Goal: Task Accomplishment & Management: Use online tool/utility

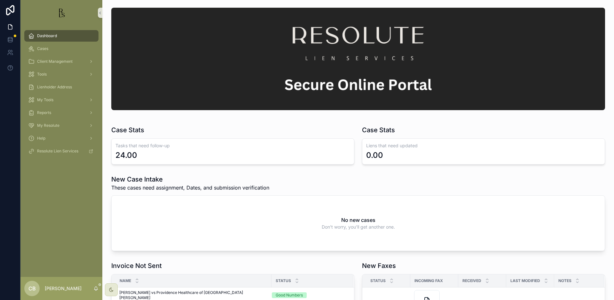
click at [46, 49] on span "Cases" at bounding box center [42, 48] width 11 height 5
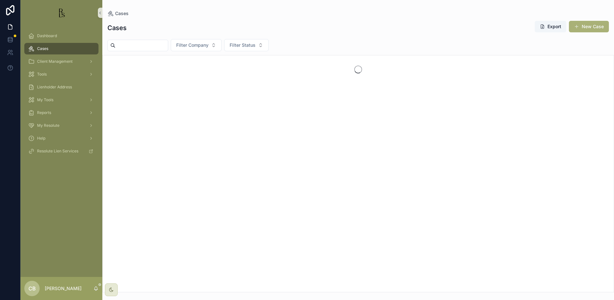
click at [46, 49] on span "Cases" at bounding box center [42, 48] width 11 height 5
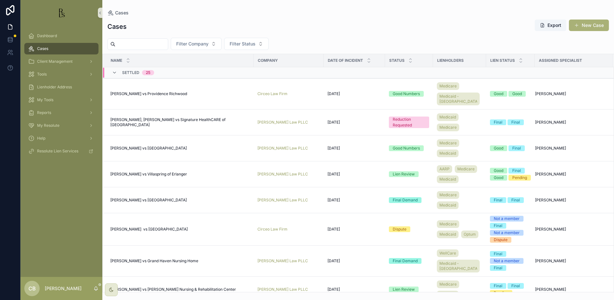
click at [131, 43] on input "scrollable content" at bounding box center [142, 44] width 52 height 9
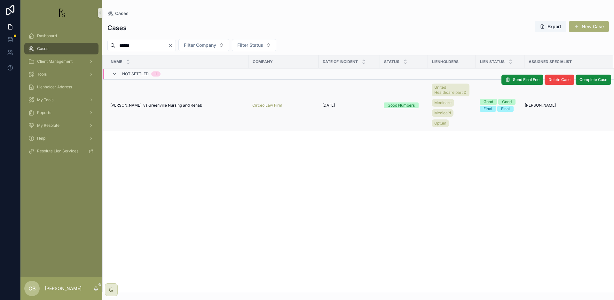
type input "******"
click at [181, 104] on span "[PERSON_NAME] vs Greenville Nursing and Rehab" at bounding box center [156, 105] width 92 height 5
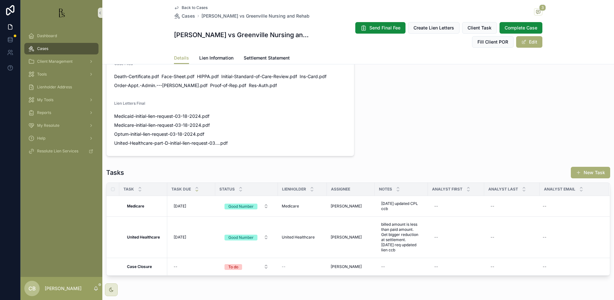
scroll to position [439, 0]
click at [215, 56] on span "Lien Information" at bounding box center [216, 58] width 34 height 6
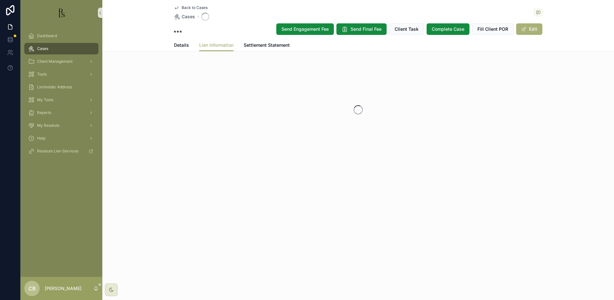
click at [215, 56] on div "Back to Cases Cases Send Engagement Fee Send Final Fee Client Task Complete Cas…" at bounding box center [358, 100] width 512 height 201
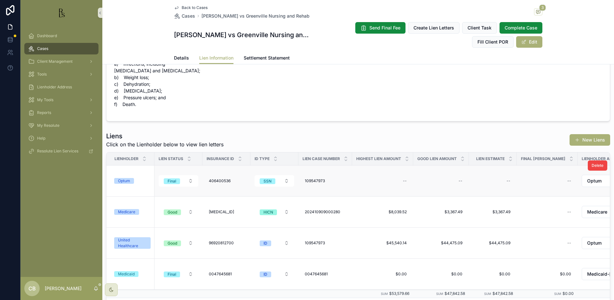
scroll to position [45, 0]
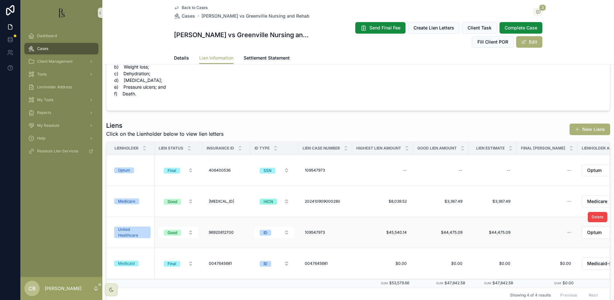
click at [136, 232] on div "United Healthcare" at bounding box center [132, 233] width 29 height 12
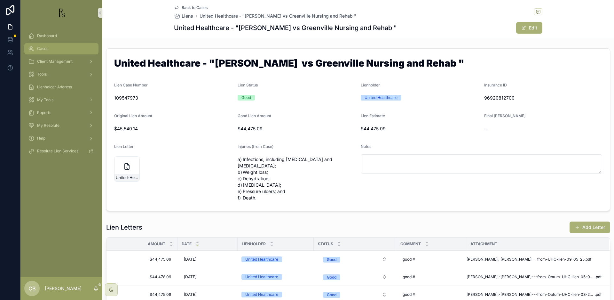
click at [44, 48] on span "Cases" at bounding box center [42, 48] width 11 height 5
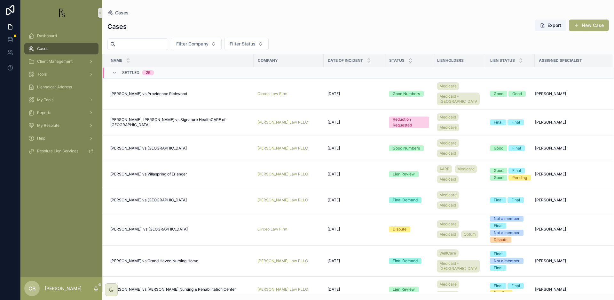
click at [44, 48] on span "Cases" at bounding box center [42, 48] width 11 height 5
click at [137, 173] on span "[PERSON_NAME] vs Villaspring of Erlanger" at bounding box center [148, 174] width 77 height 5
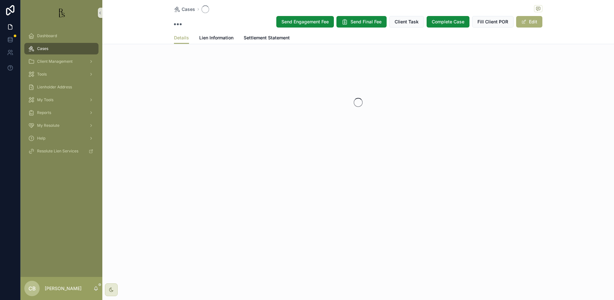
click at [137, 173] on div "Cases Send Engagement Fee Send Final Fee Client Task Complete Case Fill Client …" at bounding box center [358, 97] width 512 height 194
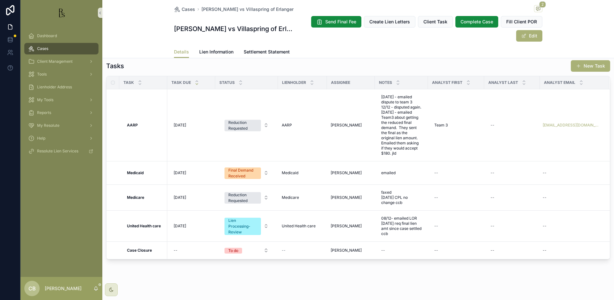
scroll to position [507, 0]
click at [212, 51] on span "Lien Information" at bounding box center [216, 52] width 34 height 6
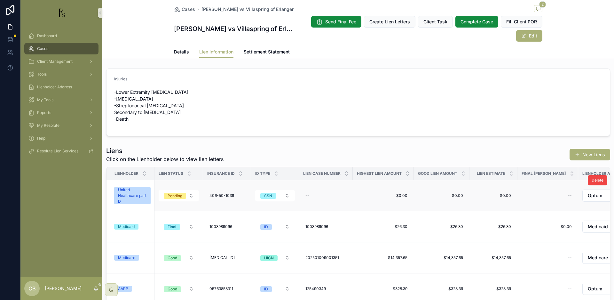
click at [140, 193] on div "United Healthcare part D" at bounding box center [132, 195] width 29 height 17
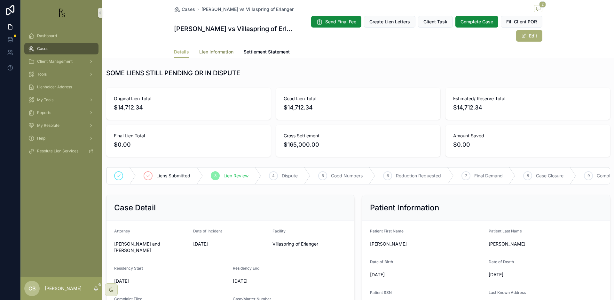
click at [213, 51] on span "Lien Information" at bounding box center [216, 52] width 34 height 6
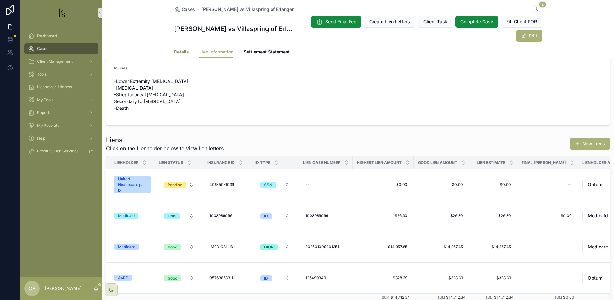
click at [177, 50] on span "Details" at bounding box center [181, 52] width 15 height 6
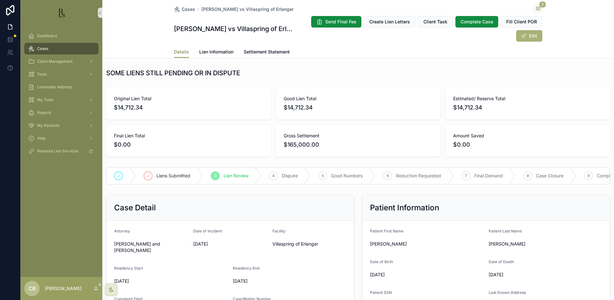
click at [177, 50] on span "Details" at bounding box center [181, 52] width 15 height 6
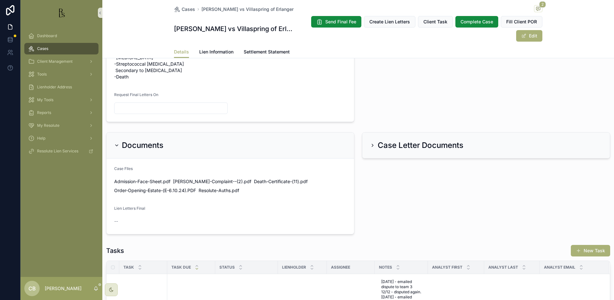
scroll to position [299, 0]
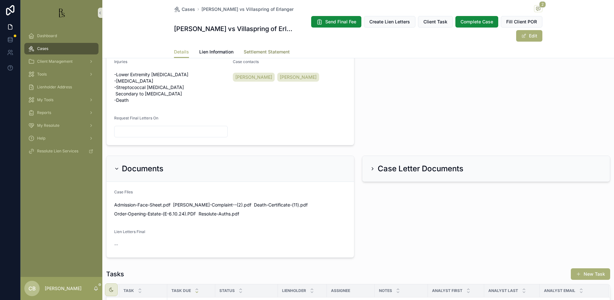
click at [264, 51] on span "Settlement Statement" at bounding box center [267, 52] width 46 height 6
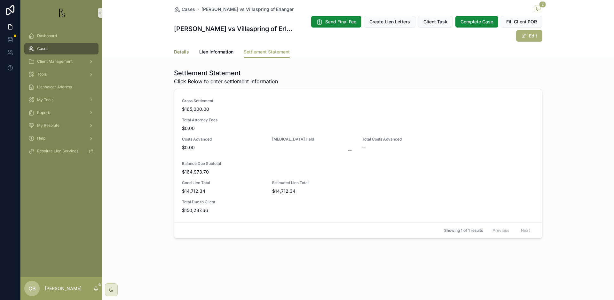
click at [179, 51] on span "Details" at bounding box center [181, 52] width 15 height 6
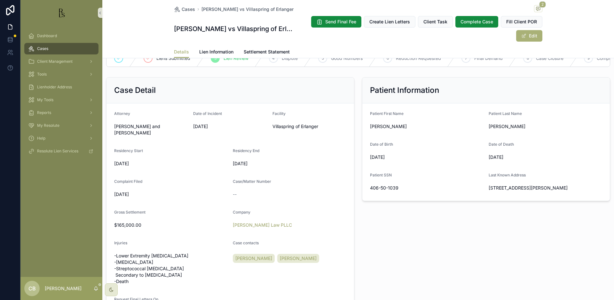
scroll to position [110, 0]
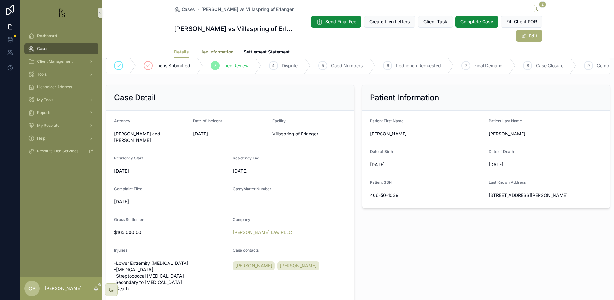
click at [212, 51] on span "Lien Information" at bounding box center [216, 52] width 34 height 6
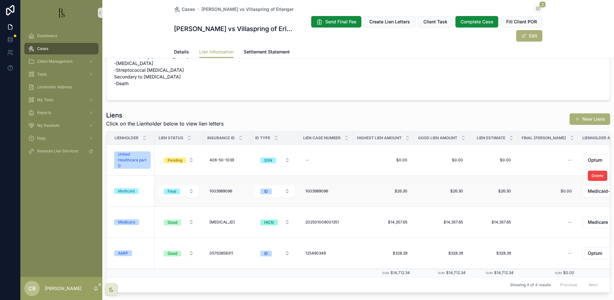
scroll to position [36, 0]
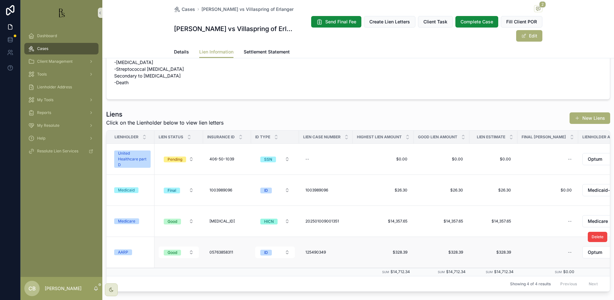
click at [124, 252] on div "AARP" at bounding box center [123, 252] width 10 height 6
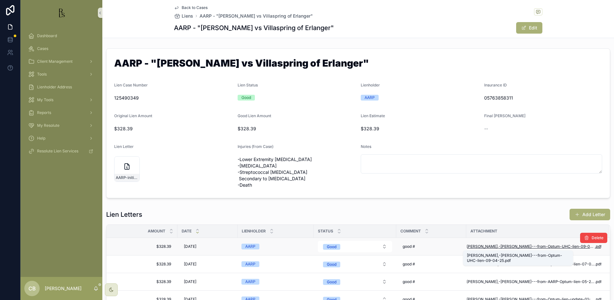
click at [524, 246] on span "[PERSON_NAME],-[PERSON_NAME]---from-Optum-UHC-lien-09-04-25" at bounding box center [531, 246] width 128 height 5
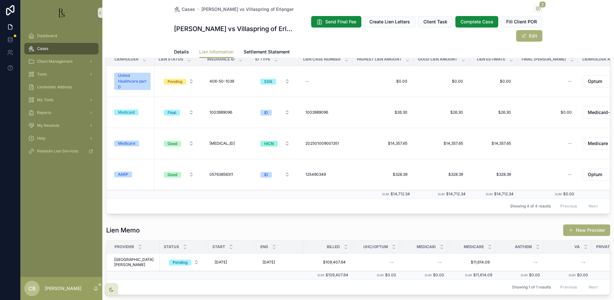
scroll to position [116, 0]
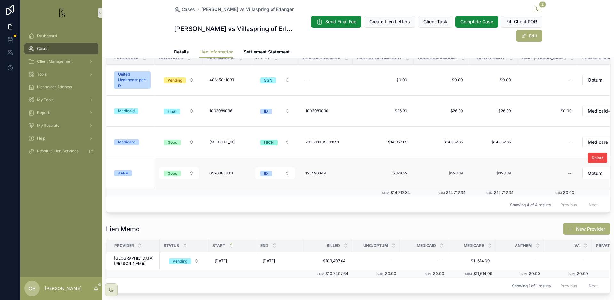
click at [125, 173] on div "AARP" at bounding box center [123, 173] width 10 height 6
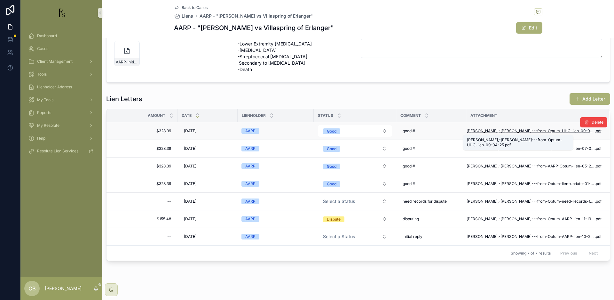
click at [529, 131] on span "[PERSON_NAME],-[PERSON_NAME]---from-Optum-UHC-lien-09-04-25" at bounding box center [531, 130] width 128 height 5
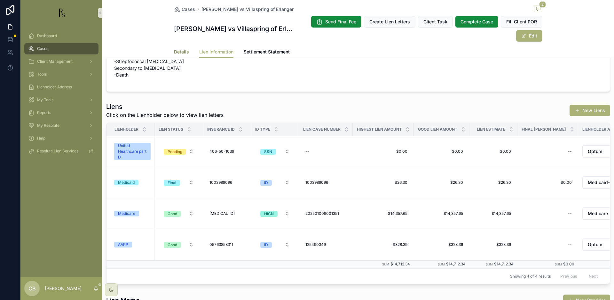
scroll to position [39, 0]
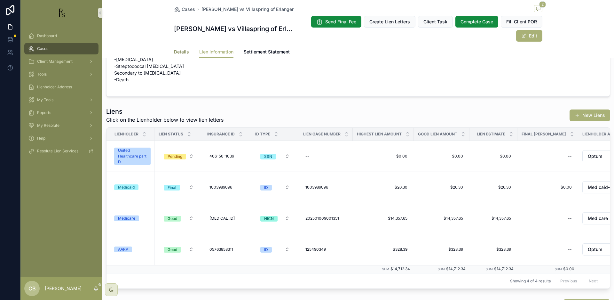
click at [178, 51] on span "Details" at bounding box center [181, 52] width 15 height 6
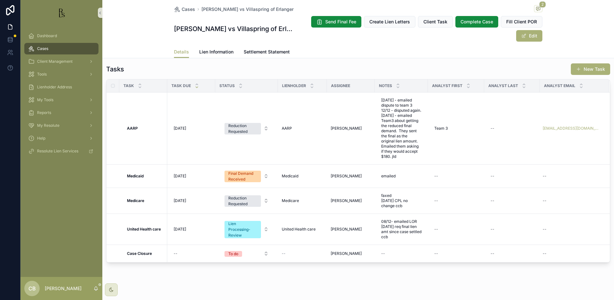
scroll to position [503, 0]
click at [212, 51] on span "Lien Information" at bounding box center [216, 52] width 34 height 6
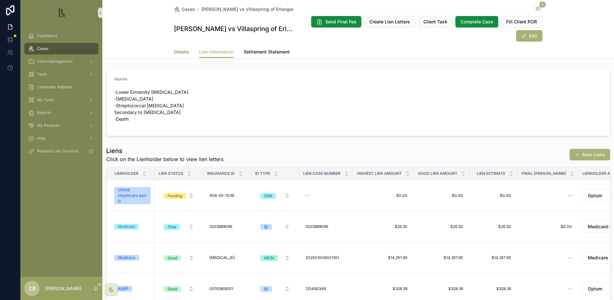
click at [178, 50] on span "Details" at bounding box center [181, 52] width 15 height 6
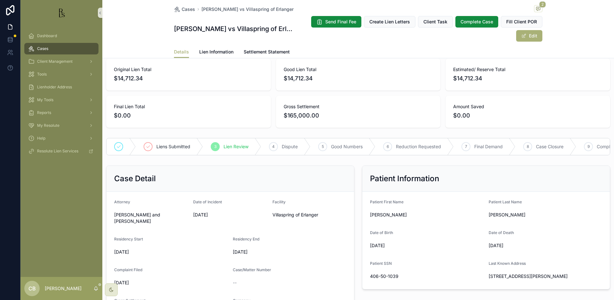
scroll to position [27, 0]
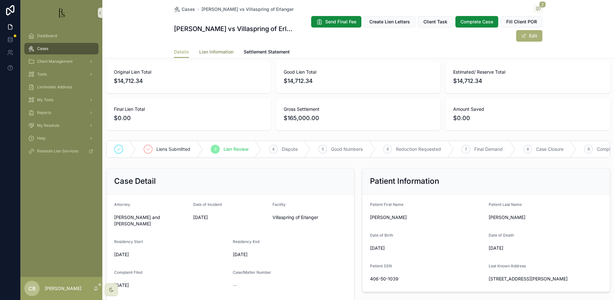
click at [212, 52] on span "Lien Information" at bounding box center [216, 52] width 34 height 6
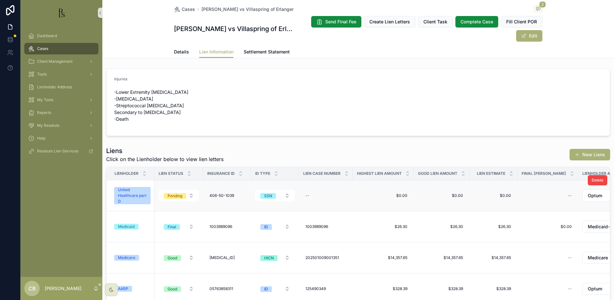
click at [132, 192] on div "United Healthcare part D" at bounding box center [132, 195] width 29 height 17
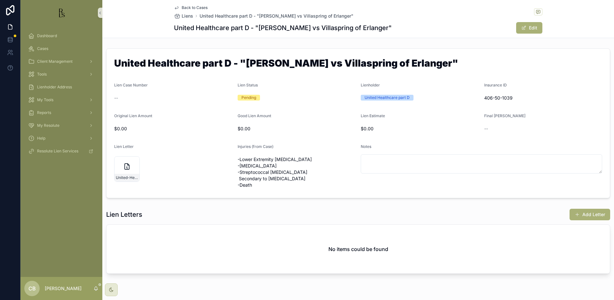
click at [44, 48] on span "Cases" at bounding box center [42, 48] width 11 height 5
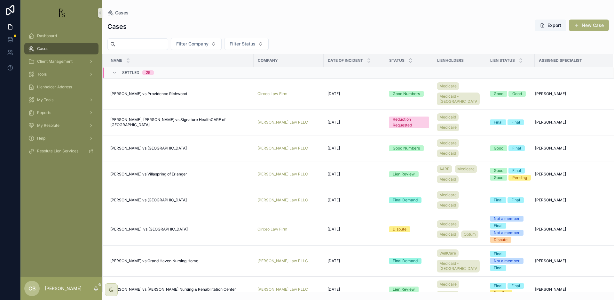
click at [131, 44] on input "scrollable content" at bounding box center [142, 44] width 52 height 9
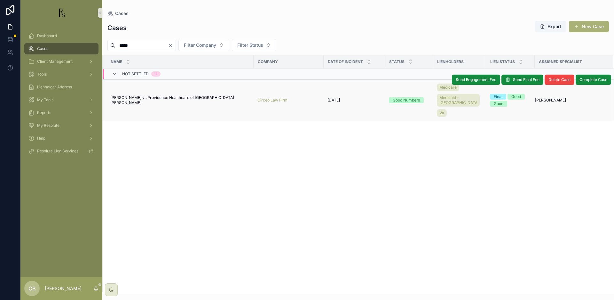
type input "*****"
click at [152, 97] on span "[PERSON_NAME] vs Providence Healthcare of [GEOGRAPHIC_DATA][PERSON_NAME]" at bounding box center [180, 100] width 140 height 10
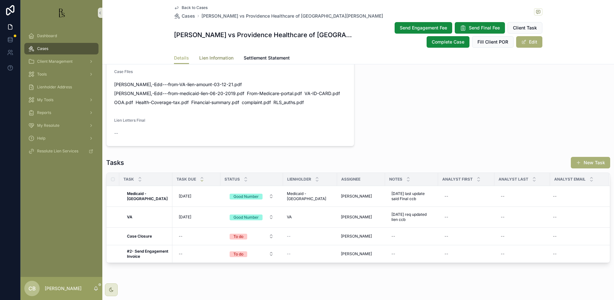
scroll to position [0, 0]
click at [210, 56] on span "Lien Information" at bounding box center [216, 58] width 34 height 6
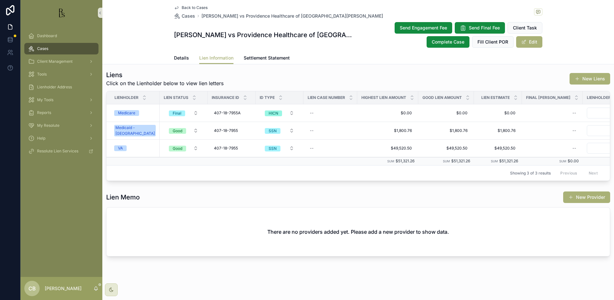
scroll to position [199, 0]
click at [125, 148] on span "VA" at bounding box center [120, 148] width 12 height 6
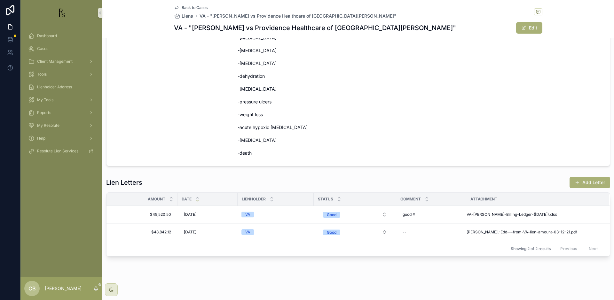
scroll to position [179, 0]
click at [588, 182] on button "Add Letter" at bounding box center [590, 183] width 41 height 12
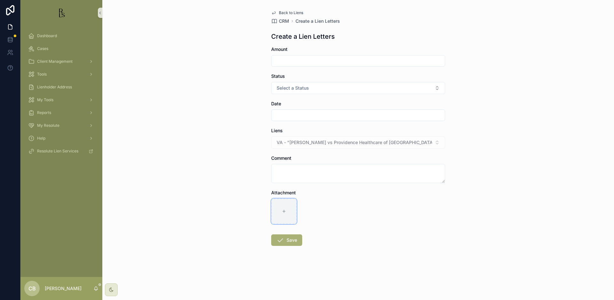
click at [283, 210] on icon "scrollable content" at bounding box center [284, 211] width 4 height 4
type input "**********"
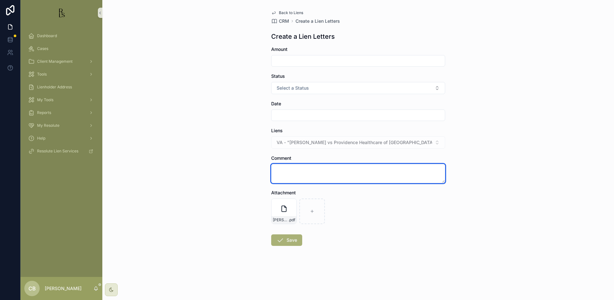
drag, startPoint x: 282, startPoint y: 167, endPoint x: 288, endPoint y: 168, distance: 5.8
click at [283, 167] on textarea "scrollable content" at bounding box center [358, 173] width 174 height 19
type textarea "**********"
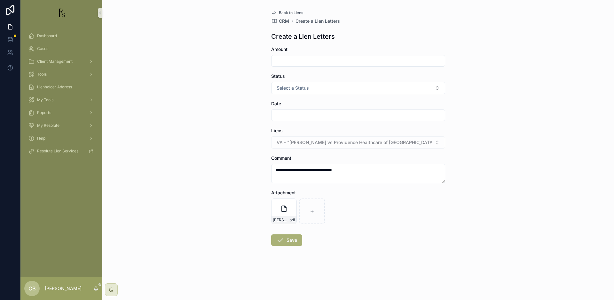
click at [285, 59] on input "scrollable content" at bounding box center [358, 60] width 173 height 9
click at [296, 86] on span "Select a Status" at bounding box center [293, 88] width 32 height 6
click at [289, 120] on div "Good" at bounding box center [284, 123] width 10 height 6
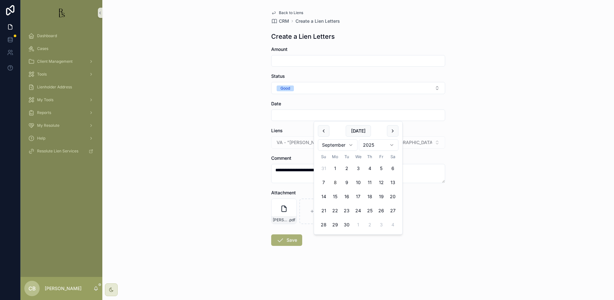
click at [287, 112] on input "scrollable content" at bounding box center [358, 115] width 173 height 9
click at [335, 181] on button "8" at bounding box center [336, 183] width 12 height 12
type input "********"
click at [292, 240] on button "Save" at bounding box center [286, 240] width 31 height 12
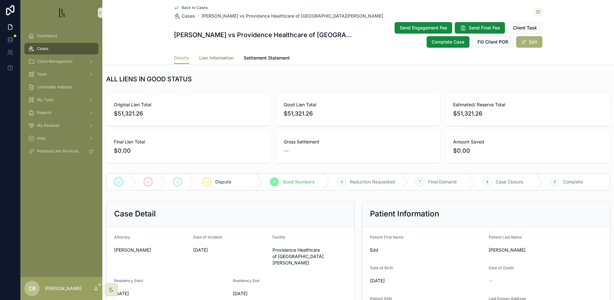
click at [214, 56] on span "Lien Information" at bounding box center [216, 58] width 34 height 6
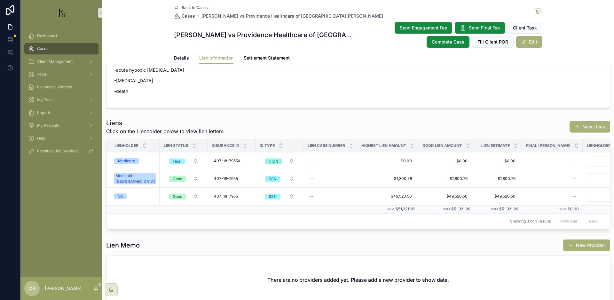
scroll to position [151, 0]
click at [121, 194] on div "VA" at bounding box center [120, 196] width 5 height 6
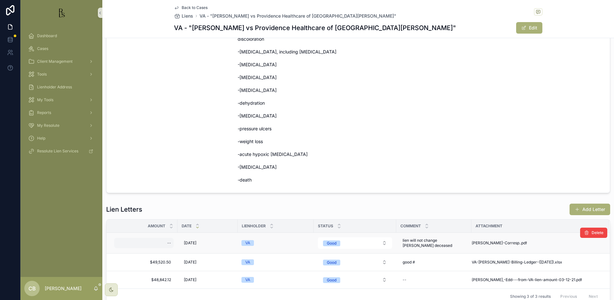
click at [163, 241] on div "--" at bounding box center [144, 243] width 60 height 10
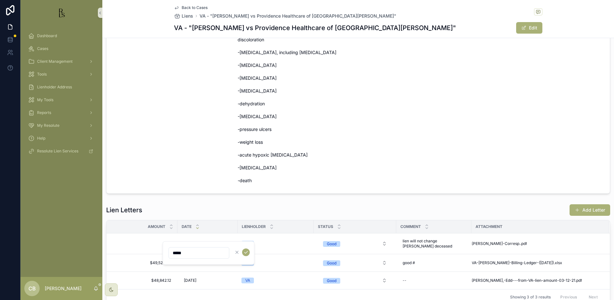
type input "*****"
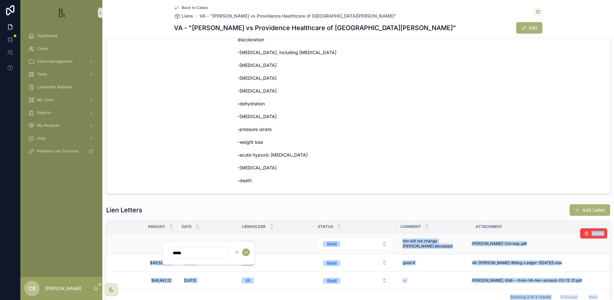
drag, startPoint x: 249, startPoint y: 242, endPoint x: 264, endPoint y: 238, distance: 15.6
click at [264, 238] on div "Dashboard Cases Client Management Tools Lienholder Address My Tools Reports My …" at bounding box center [317, 150] width 594 height 300
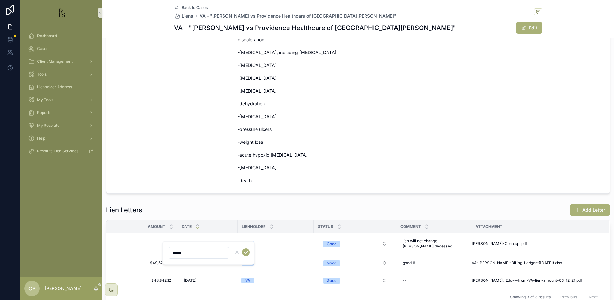
click at [73, 228] on div "Dashboard Cases Client Management Tools Lienholder Address My Tools Reports My …" at bounding box center [61, 151] width 82 height 251
click at [162, 241] on div "--" at bounding box center [144, 243] width 60 height 10
type input "*****"
type input "**********"
click at [246, 252] on icon "scrollable content" at bounding box center [246, 252] width 5 height 5
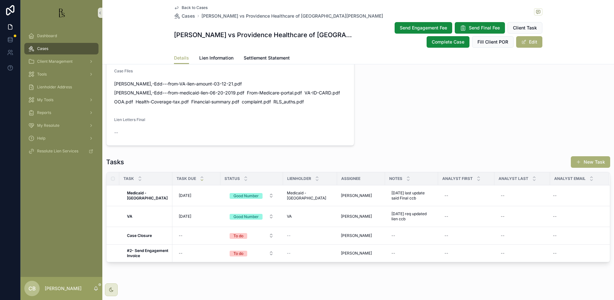
scroll to position [579, 0]
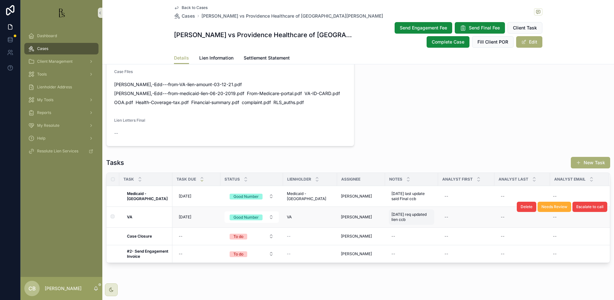
click at [402, 212] on span "[DATE] req updated lien ccb" at bounding box center [412, 217] width 40 height 10
click at [409, 224] on textarea "**********" at bounding box center [418, 221] width 61 height 19
type textarea "**********"
click at [185, 214] on span "[DATE]" at bounding box center [185, 216] width 12 height 5
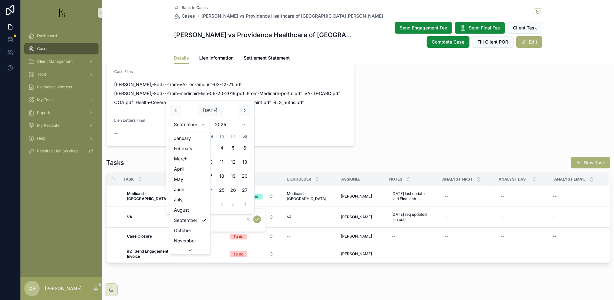
click at [203, 124] on html "Dashboard Cases Client Management Tools Lienholder Address My Tools Reports My …" at bounding box center [307, 150] width 614 height 300
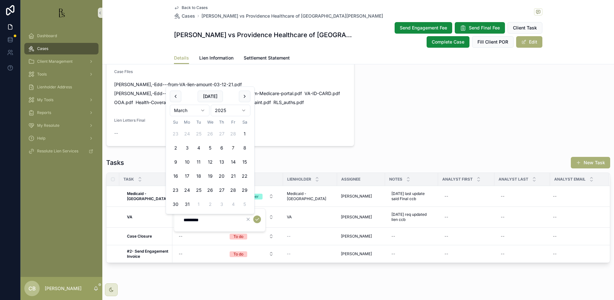
click at [232, 146] on button "7" at bounding box center [234, 148] width 12 height 12
click at [242, 109] on html "Dashboard Cases Client Management Tools Lienholder Address My Tools Reports My …" at bounding box center [307, 150] width 614 height 300
drag, startPoint x: 204, startPoint y: 220, endPoint x: 209, endPoint y: 223, distance: 4.7
click at [204, 220] on input "********" at bounding box center [210, 219] width 61 height 9
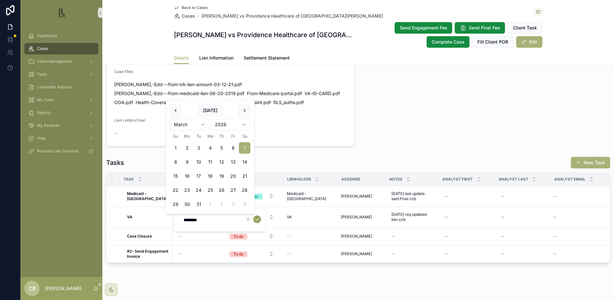
type input "********"
click at [258, 220] on icon "scrollable content" at bounding box center [257, 219] width 5 height 5
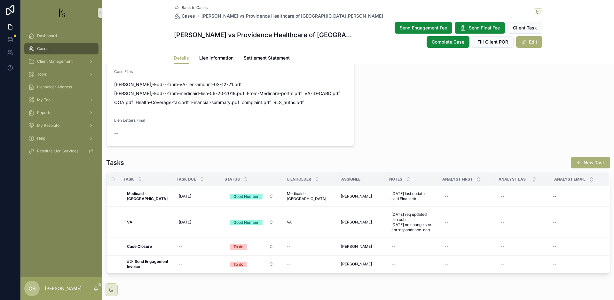
click at [48, 50] on span "Cases" at bounding box center [42, 48] width 11 height 5
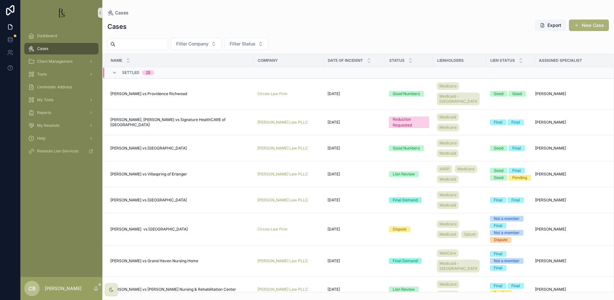
click at [127, 45] on input "scrollable content" at bounding box center [142, 44] width 52 height 9
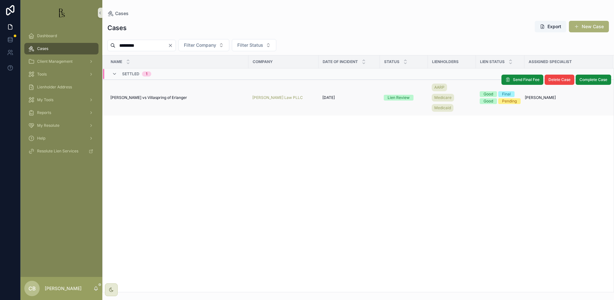
type input "*********"
click at [168, 95] on span "[PERSON_NAME] vs Villaspring of Erlanger" at bounding box center [148, 97] width 77 height 5
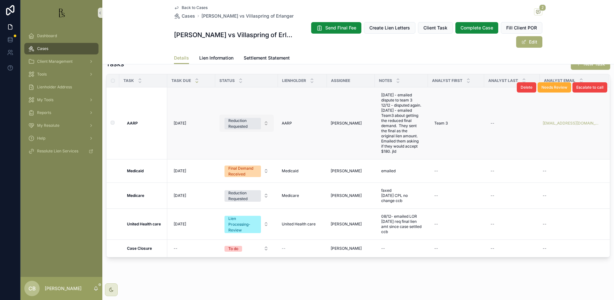
scroll to position [514, 0]
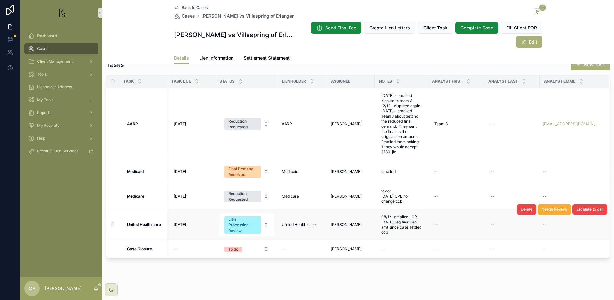
click at [146, 222] on strong "United Health care" at bounding box center [144, 224] width 34 height 5
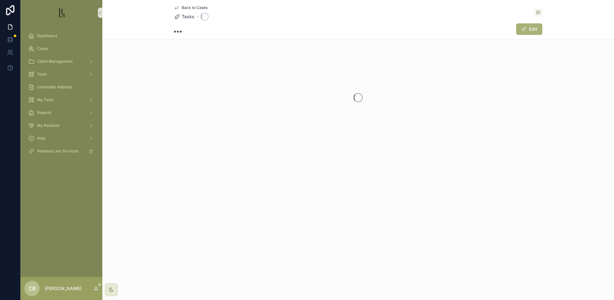
click at [146, 222] on div "Back to Cases Tasks Edit" at bounding box center [358, 150] width 512 height 300
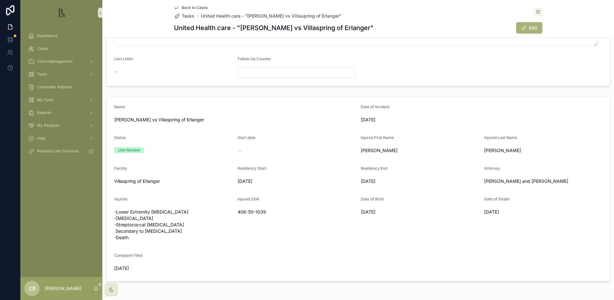
scroll to position [145, 0]
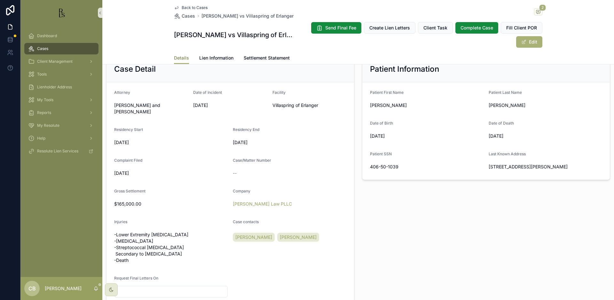
click at [177, 58] on span "Details" at bounding box center [181, 58] width 15 height 6
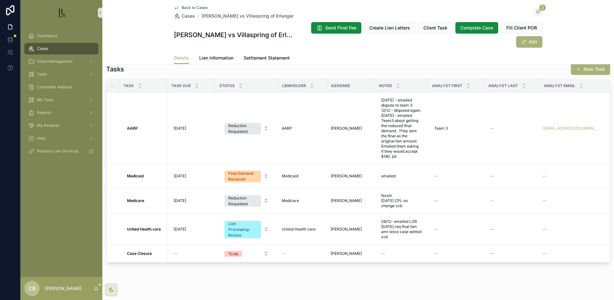
scroll to position [509, 0]
click at [219, 56] on span "Lien Information" at bounding box center [216, 58] width 34 height 6
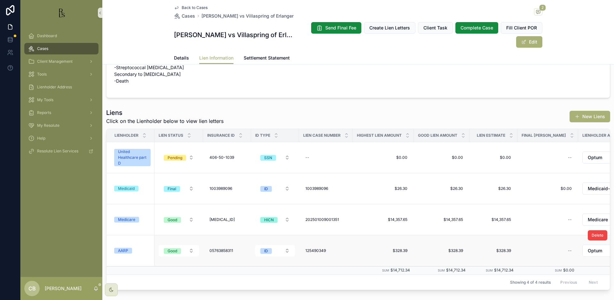
scroll to position [42, 0]
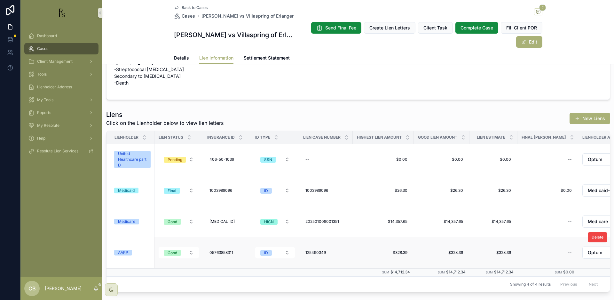
click at [126, 253] on div "AARP" at bounding box center [123, 253] width 10 height 6
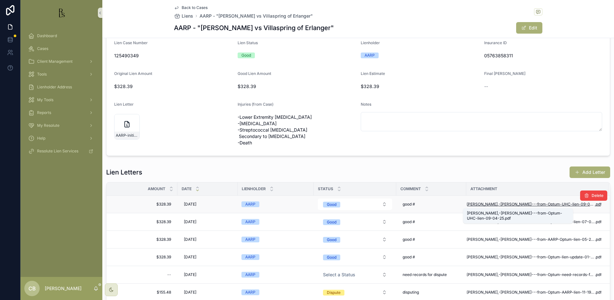
click at [527, 204] on span "[PERSON_NAME],-[PERSON_NAME]---from-Optum-UHC-lien-09-04-25" at bounding box center [531, 204] width 128 height 5
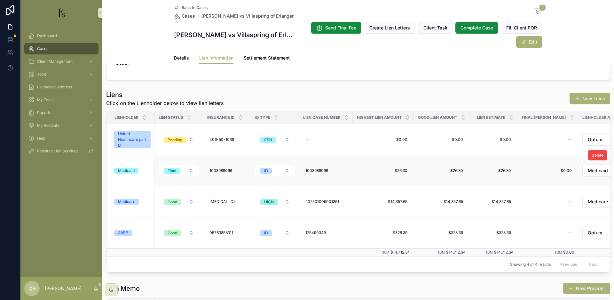
scroll to position [62, 0]
click at [45, 49] on span "Cases" at bounding box center [42, 48] width 11 height 5
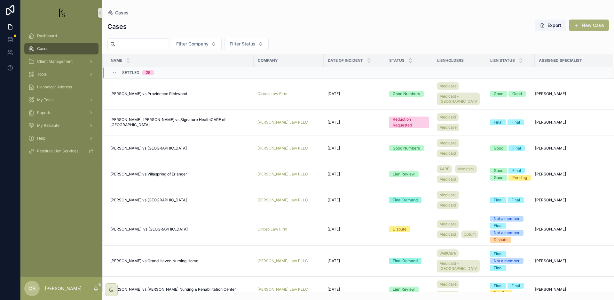
click at [133, 45] on input "scrollable content" at bounding box center [142, 44] width 52 height 9
drag, startPoint x: 508, startPoint y: 38, endPoint x: 571, endPoint y: 35, distance: 63.1
click at [531, 38] on div "Filter Company Filter Status" at bounding box center [358, 44] width 512 height 12
click at [145, 44] on input "scrollable content" at bounding box center [142, 44] width 52 height 9
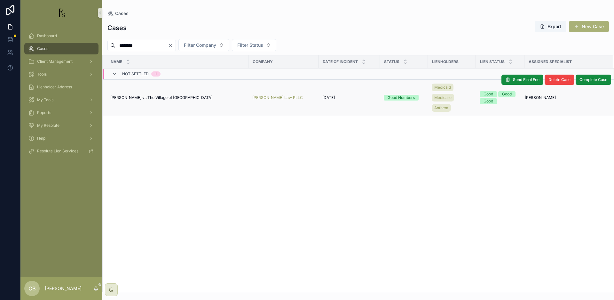
type input "********"
click at [140, 96] on span "[PERSON_NAME] vs The Village of [GEOGRAPHIC_DATA]" at bounding box center [161, 97] width 102 height 5
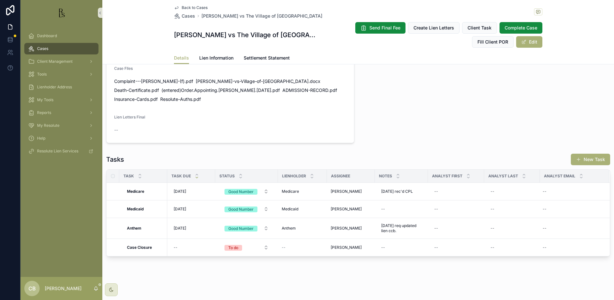
scroll to position [447, 0]
click at [217, 58] on span "Lien Information" at bounding box center [216, 58] width 34 height 6
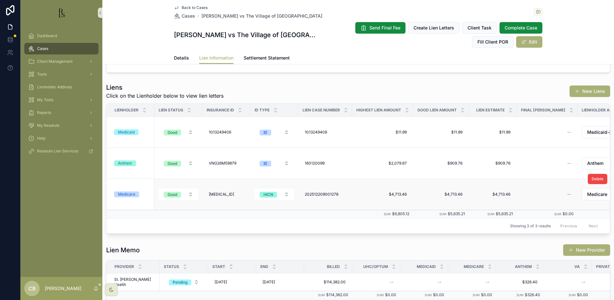
scroll to position [76, 0]
click at [127, 166] on div "Anthem" at bounding box center [125, 163] width 14 height 6
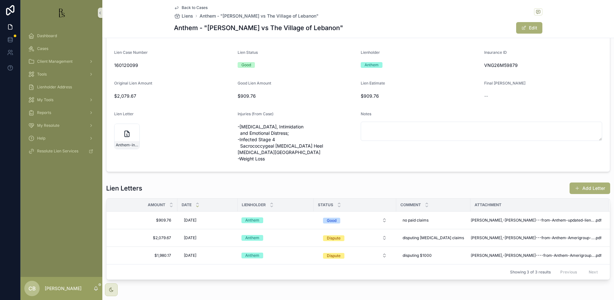
scroll to position [36, 0]
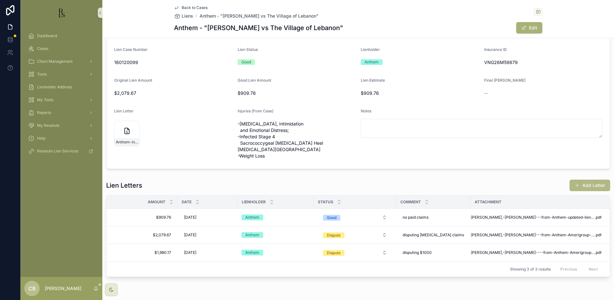
click at [584, 191] on button "Add Letter" at bounding box center [590, 186] width 41 height 12
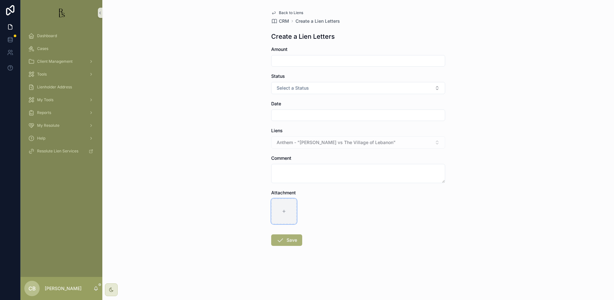
click at [284, 211] on icon "scrollable content" at bounding box center [284, 211] width 3 height 0
type input "**********"
click at [294, 59] on input "scrollable content" at bounding box center [358, 60] width 173 height 9
type input "*******"
click at [431, 86] on button "Select a Status" at bounding box center [358, 88] width 174 height 12
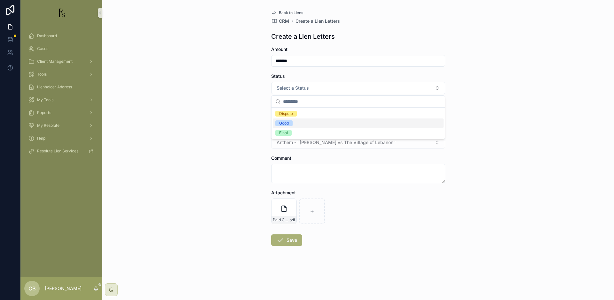
click at [290, 123] on span "Good" at bounding box center [284, 123] width 17 height 6
click at [284, 115] on input "scrollable content" at bounding box center [358, 115] width 173 height 9
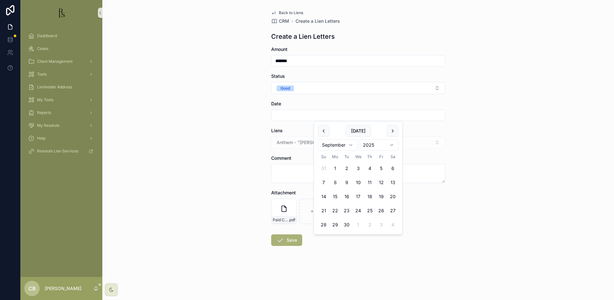
click at [335, 182] on button "8" at bounding box center [336, 183] width 12 height 12
type input "********"
click at [286, 172] on textarea "scrollable content" at bounding box center [358, 173] width 174 height 19
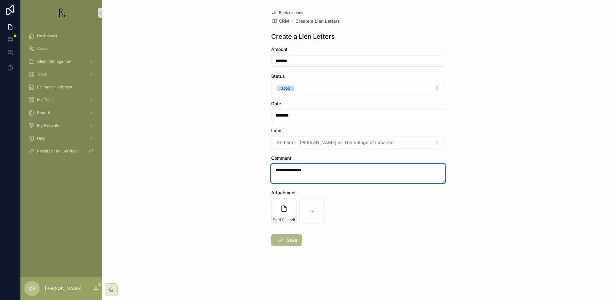
type textarea "**********"
click at [292, 240] on button "Save" at bounding box center [286, 240] width 31 height 12
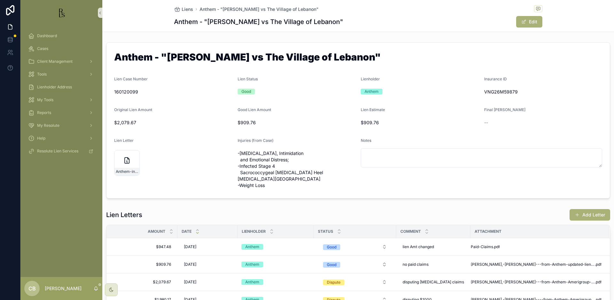
click at [47, 48] on span "Cases" at bounding box center [42, 48] width 11 height 5
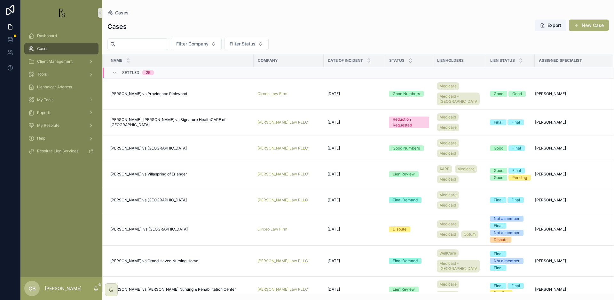
click at [47, 48] on span "Cases" at bounding box center [42, 48] width 11 height 5
click at [44, 74] on span "Tools" at bounding box center [42, 74] width 10 height 5
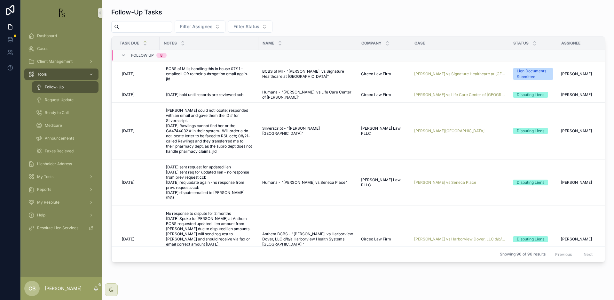
click at [56, 87] on span "Follow-Up" at bounding box center [54, 86] width 19 height 5
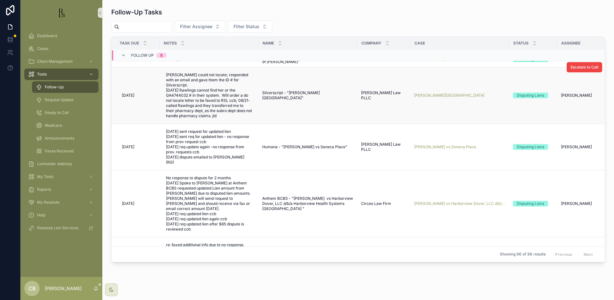
scroll to position [36, 0]
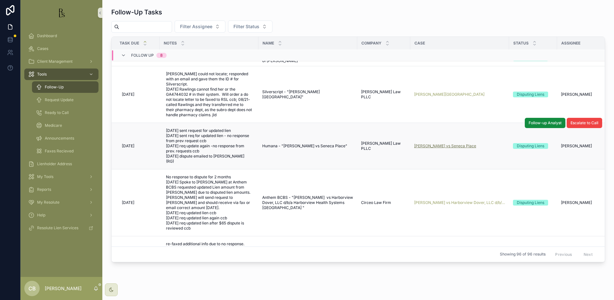
click at [435, 143] on span "[PERSON_NAME] vs Seneca Place" at bounding box center [445, 145] width 62 height 5
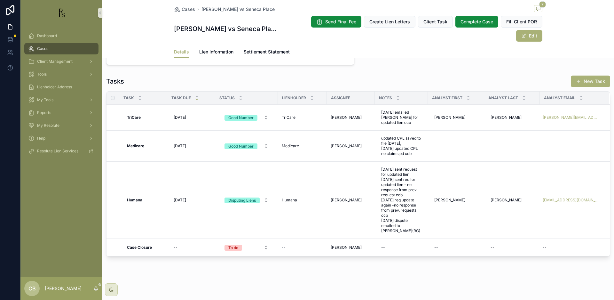
scroll to position [490, 0]
click at [214, 50] on span "Lien Information" at bounding box center [216, 52] width 34 height 6
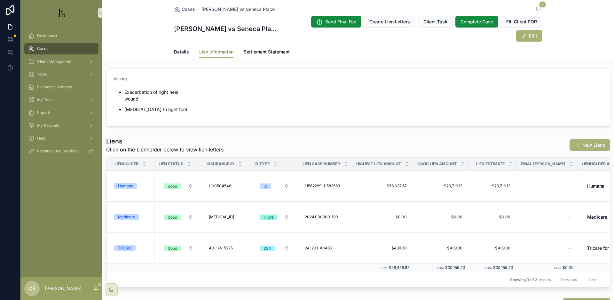
click at [221, 52] on span "Lien Information" at bounding box center [216, 52] width 34 height 6
click at [132, 187] on div "Humana" at bounding box center [125, 186] width 15 height 6
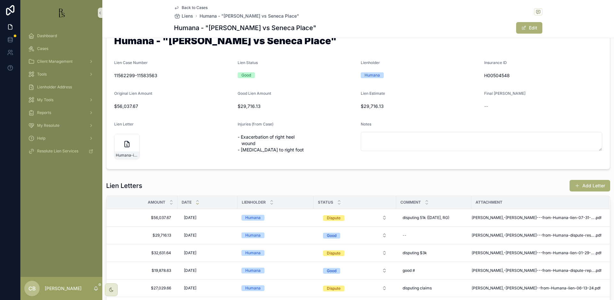
scroll to position [23, 0]
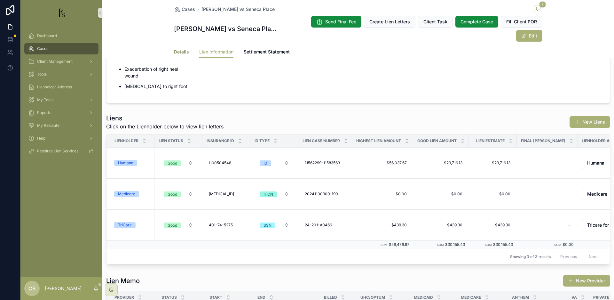
click at [178, 52] on span "Details" at bounding box center [181, 52] width 15 height 6
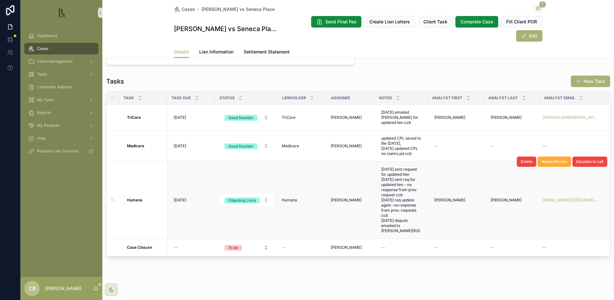
scroll to position [490, 0]
click at [404, 228] on span "[DATE] sent request for updated lien [DATE] sent req for updated lien - no resp…" at bounding box center [401, 200] width 40 height 67
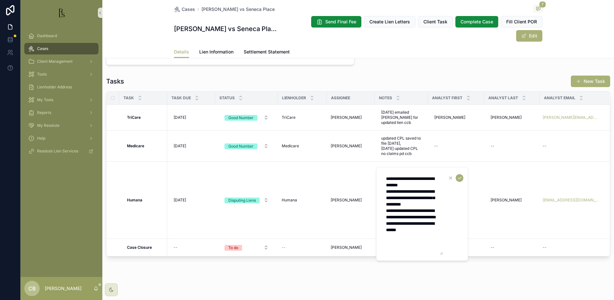
click at [420, 243] on textarea "**********" at bounding box center [412, 214] width 61 height 82
type textarea "**********"
click at [460, 177] on icon "scrollable content" at bounding box center [459, 177] width 5 height 5
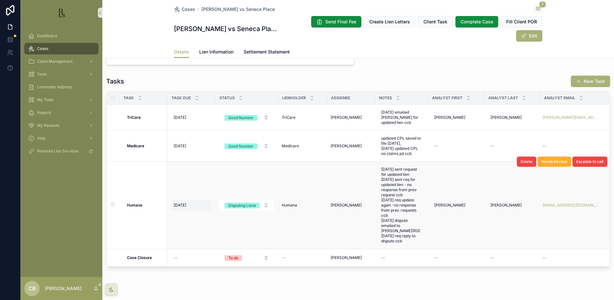
click at [183, 205] on span "[DATE]" at bounding box center [180, 205] width 12 height 5
click at [182, 204] on span "[DATE]" at bounding box center [180, 205] width 12 height 5
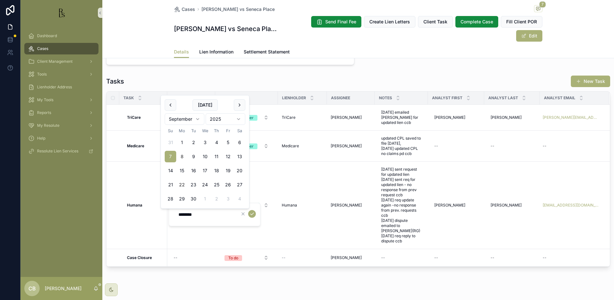
click at [181, 183] on button "22" at bounding box center [182, 185] width 12 height 12
type input "*********"
click at [252, 213] on icon "scrollable content" at bounding box center [252, 213] width 5 height 5
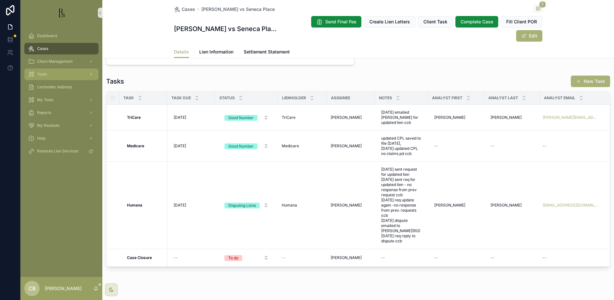
click at [46, 74] on span "Tools" at bounding box center [42, 74] width 10 height 5
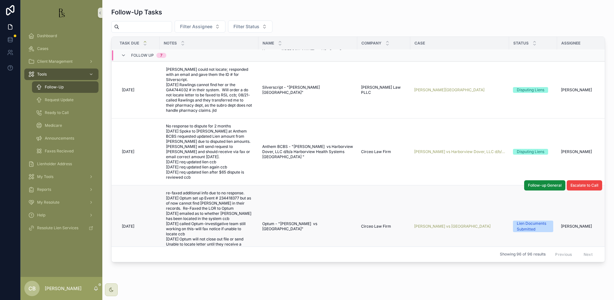
scroll to position [42, 0]
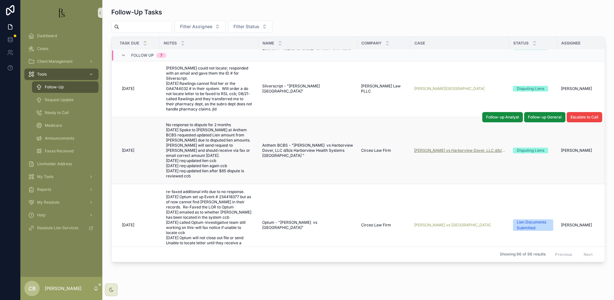
click at [453, 148] on span "[PERSON_NAME] vs Harborview Dover, LLC d/b/a Harborview Health Systems [GEOGRAP…" at bounding box center [459, 150] width 91 height 5
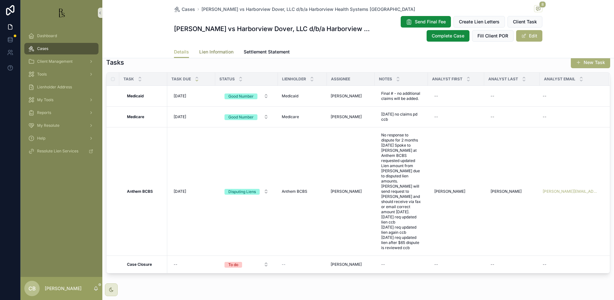
click at [212, 52] on span "Lien Information" at bounding box center [216, 52] width 34 height 6
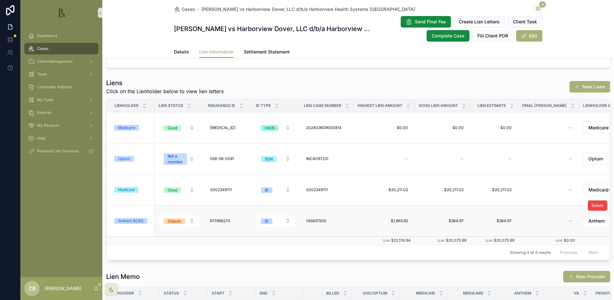
scroll to position [77, 0]
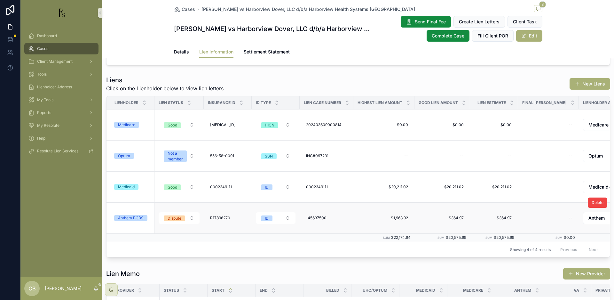
click at [131, 217] on div "Anthem BCBS" at bounding box center [131, 218] width 26 height 6
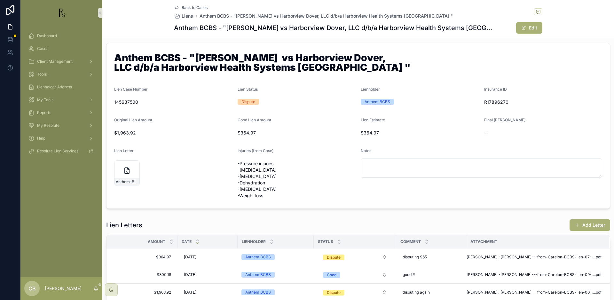
scroll to position [10, 0]
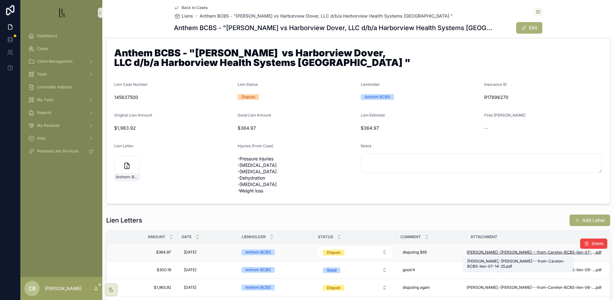
click at [521, 251] on span "[PERSON_NAME],-[PERSON_NAME]---from-Carelon-BCBS-lien-07-14-25" at bounding box center [531, 252] width 128 height 5
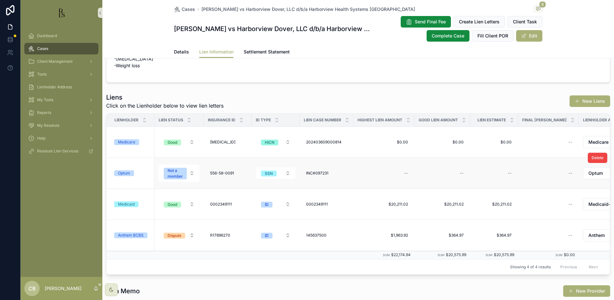
scroll to position [61, 0]
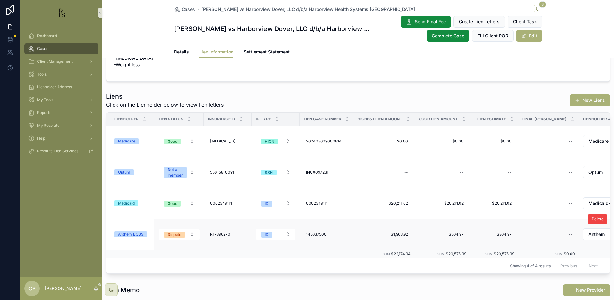
click at [132, 234] on div "Anthem BCBS" at bounding box center [131, 234] width 26 height 6
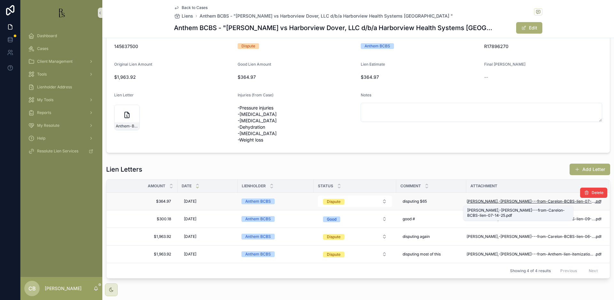
click at [522, 201] on span "[PERSON_NAME],-[PERSON_NAME]---from-Carelon-BCBS-lien-07-14-25" at bounding box center [531, 201] width 128 height 5
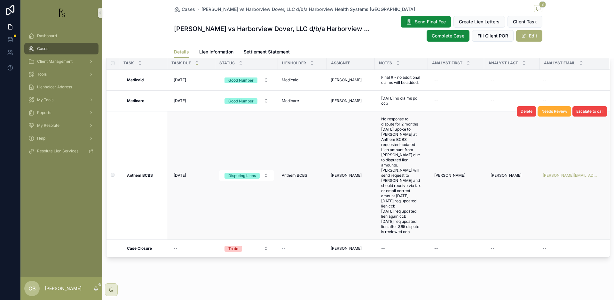
scroll to position [556, 0]
click at [406, 226] on span "No response to dispute for 2 months [DATE] Spoke to [PERSON_NAME] at Anthem BCB…" at bounding box center [401, 176] width 40 height 118
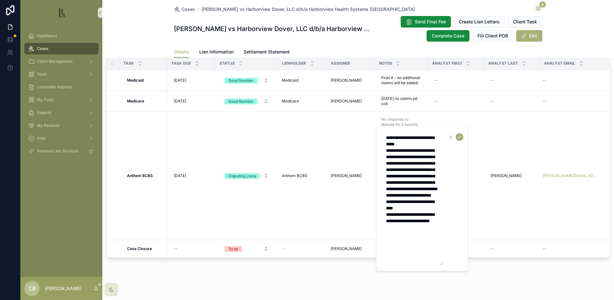
click at [418, 252] on textarea "**********" at bounding box center [412, 198] width 61 height 133
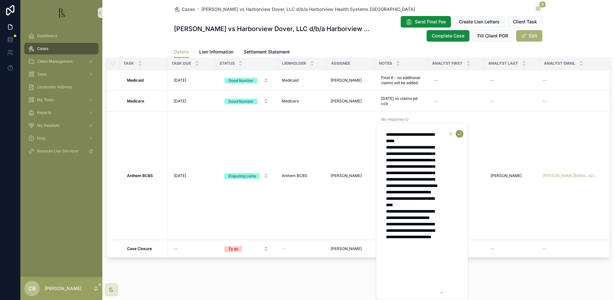
type textarea "**********"
click at [460, 133] on icon "scrollable content" at bounding box center [459, 133] width 5 height 5
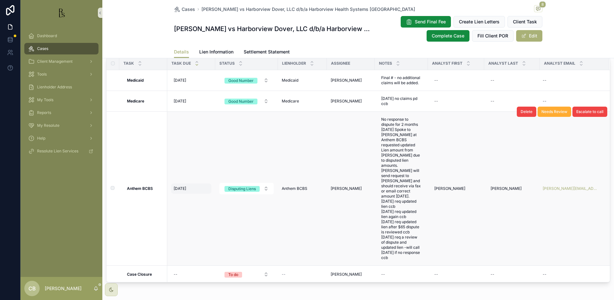
click at [181, 191] on span "[DATE]" at bounding box center [180, 188] width 12 height 5
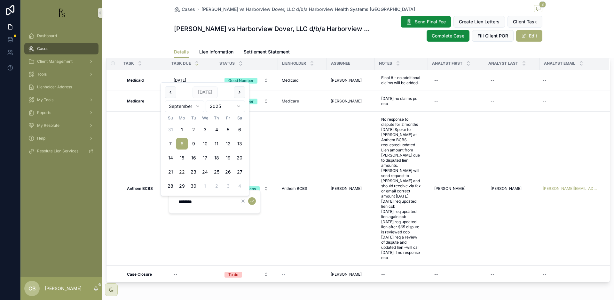
click at [182, 171] on button "22" at bounding box center [182, 172] width 12 height 12
type input "*********"
click at [253, 201] on icon "scrollable content" at bounding box center [252, 200] width 5 height 5
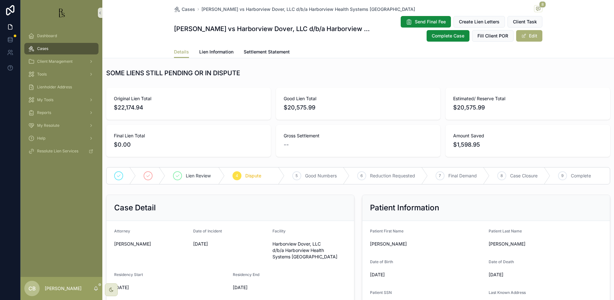
scroll to position [0, 0]
click at [44, 73] on span "Tools" at bounding box center [42, 74] width 10 height 5
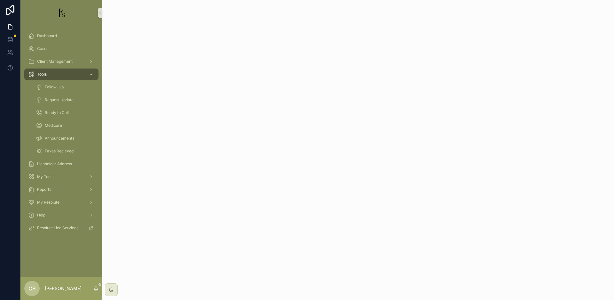
click at [44, 73] on span "Tools" at bounding box center [42, 74] width 10 height 5
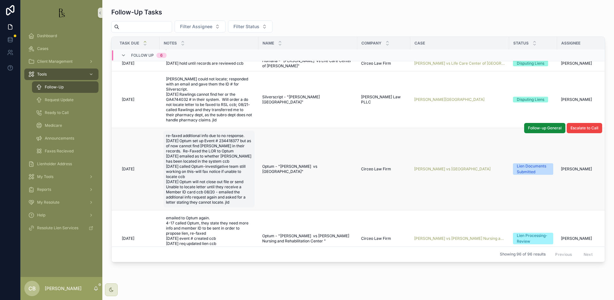
scroll to position [33, 0]
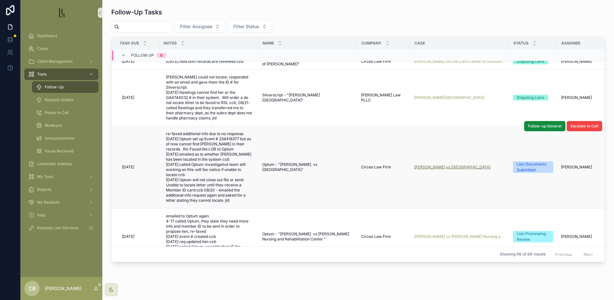
click at [448, 164] on span "[PERSON_NAME] vs [GEOGRAPHIC_DATA]" at bounding box center [452, 166] width 76 height 5
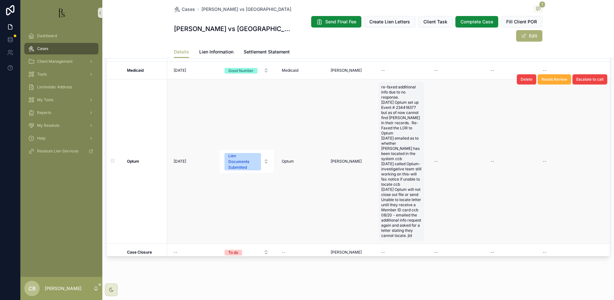
scroll to position [13, 0]
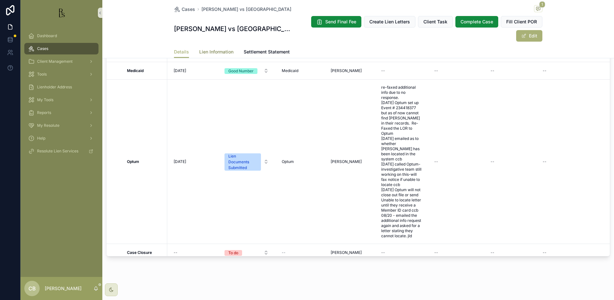
click at [211, 52] on span "Lien Information" at bounding box center [216, 52] width 34 height 6
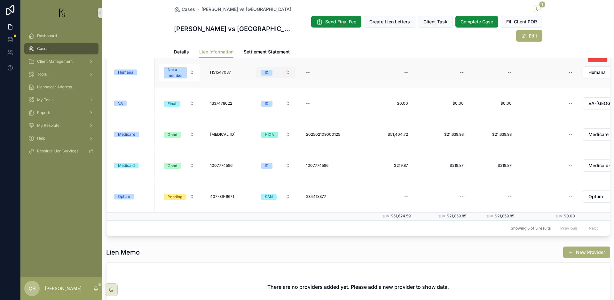
scroll to position [133, 0]
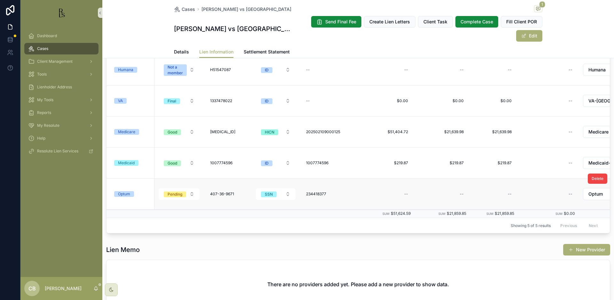
click at [124, 194] on div "Optum" at bounding box center [124, 194] width 12 height 6
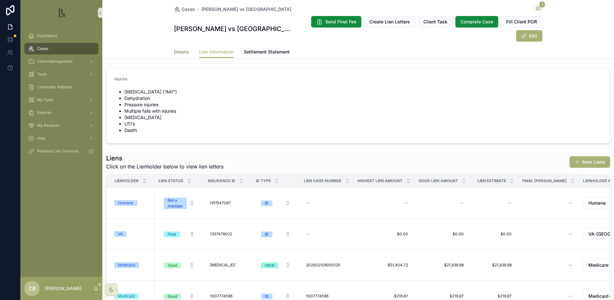
click at [179, 51] on span "Details" at bounding box center [181, 52] width 15 height 6
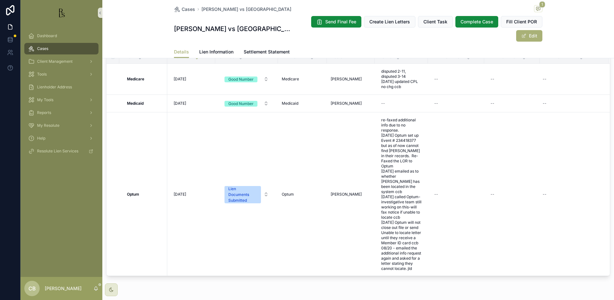
drag, startPoint x: 136, startPoint y: 197, endPoint x: 138, endPoint y: 191, distance: 6.9
click at [137, 196] on strong "Optum" at bounding box center [133, 194] width 12 height 5
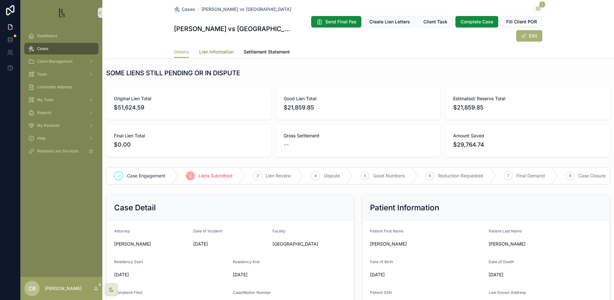
click at [211, 51] on span "Lien Information" at bounding box center [216, 52] width 34 height 6
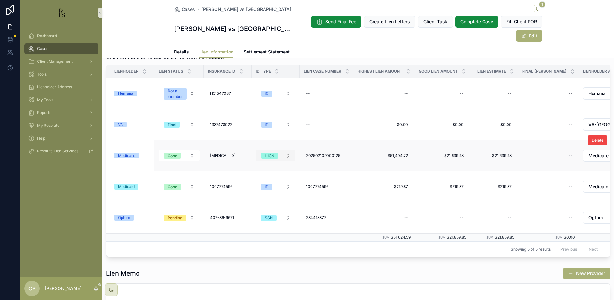
scroll to position [110, 0]
click at [131, 217] on span "Optum" at bounding box center [124, 217] width 20 height 6
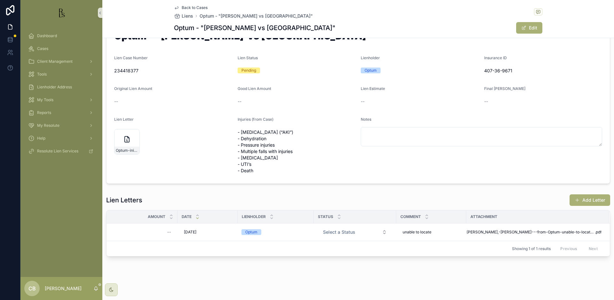
scroll to position [27, 0]
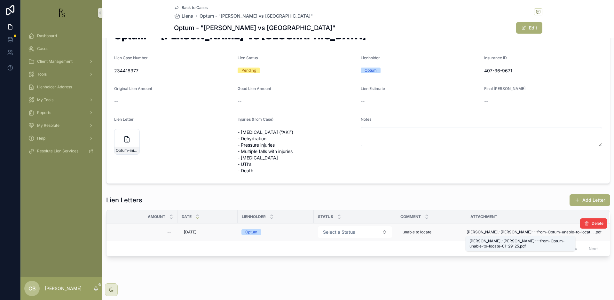
click at [516, 230] on span "[PERSON_NAME],-[PERSON_NAME]---from-Optum-unable-to-locate-01-29-25" at bounding box center [531, 231] width 128 height 5
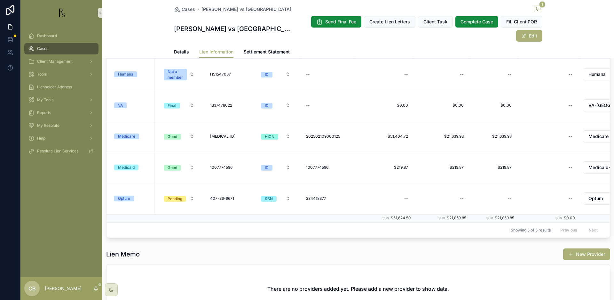
scroll to position [126, 0]
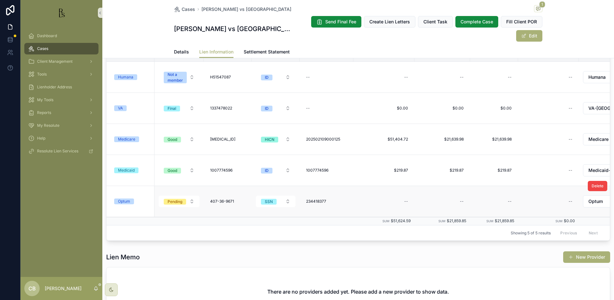
click at [125, 200] on div "Optum" at bounding box center [124, 201] width 12 height 6
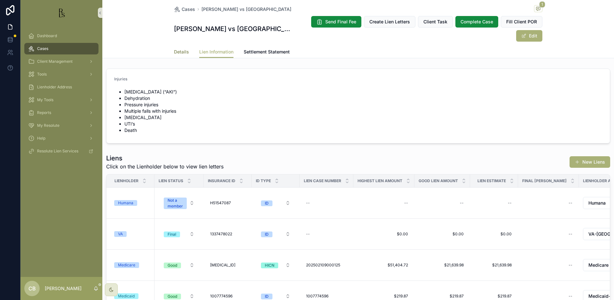
click at [180, 51] on span "Details" at bounding box center [181, 52] width 15 height 6
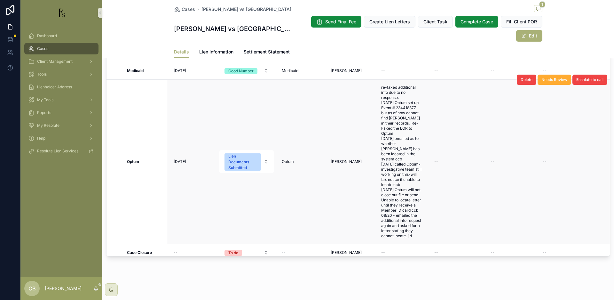
scroll to position [600, 0]
click at [405, 230] on span "re-faxed additional info due to no response. [DATE] Optum set up Event # 234418…" at bounding box center [401, 162] width 40 height 154
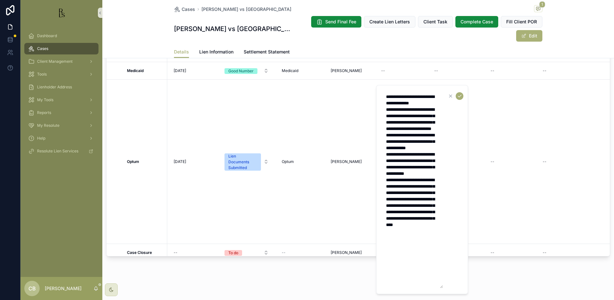
click at [415, 264] on textarea "**********" at bounding box center [412, 189] width 61 height 197
type textarea "**********"
click at [459, 94] on icon "scrollable content" at bounding box center [459, 95] width 5 height 5
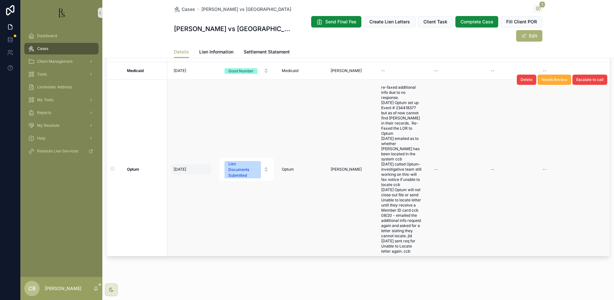
click at [183, 167] on span "[DATE]" at bounding box center [180, 169] width 12 height 5
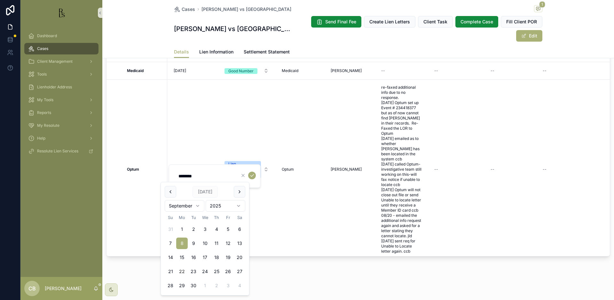
click at [180, 269] on button "22" at bounding box center [182, 272] width 12 height 12
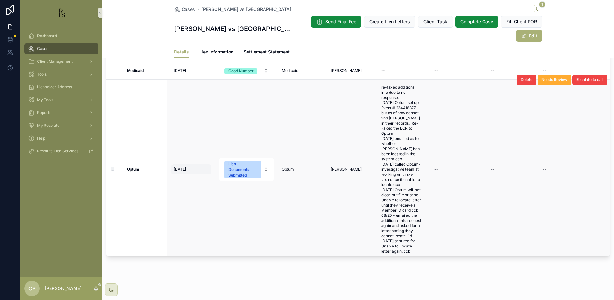
click at [182, 164] on div "[DATE] [DATE]" at bounding box center [191, 169] width 40 height 10
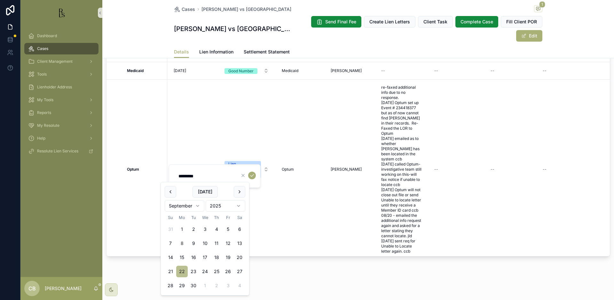
click at [181, 270] on button "22" at bounding box center [182, 272] width 12 height 12
click at [253, 175] on icon "scrollable content" at bounding box center [252, 175] width 5 height 5
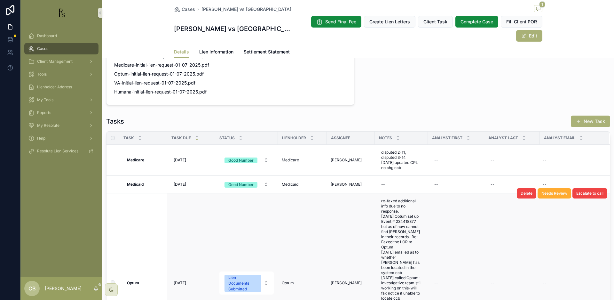
scroll to position [493, 0]
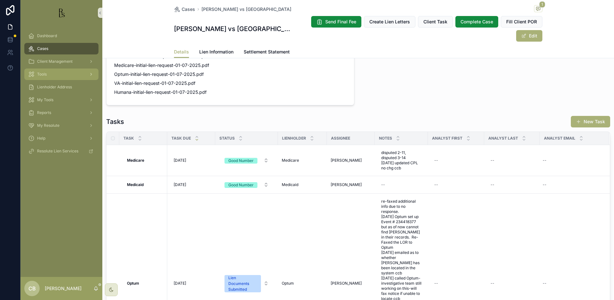
click at [43, 75] on span "Tools" at bounding box center [42, 74] width 10 height 5
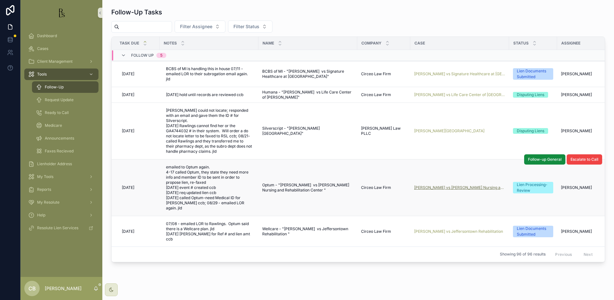
click at [458, 185] on span "[PERSON_NAME] vs [PERSON_NAME] Nursing and Rehabilitation Center" at bounding box center [459, 187] width 91 height 5
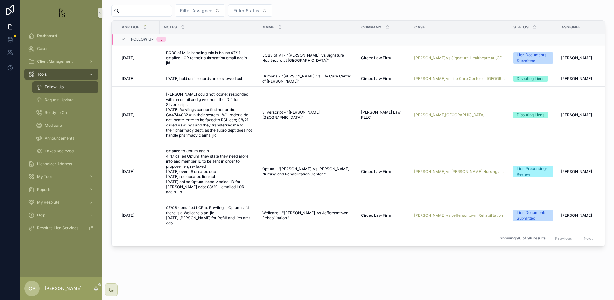
scroll to position [16, 0]
click at [451, 213] on span "[PERSON_NAME] vs Jeffersontown Rehabilitation" at bounding box center [458, 215] width 89 height 5
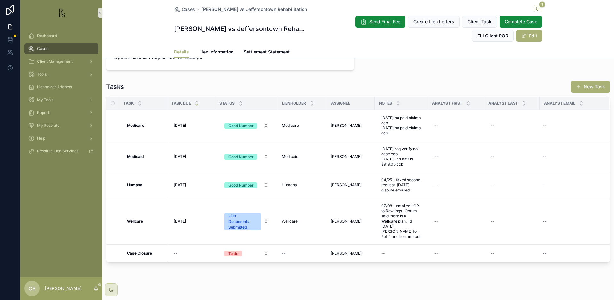
scroll to position [534, 0]
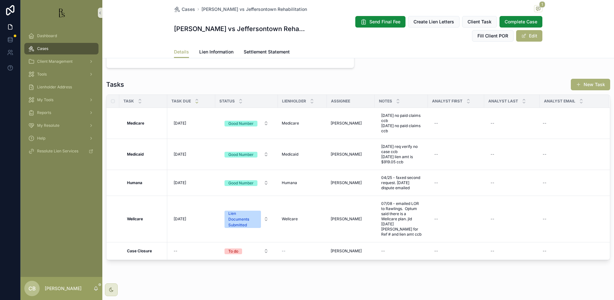
click at [213, 51] on span "Lien Information" at bounding box center [216, 52] width 34 height 6
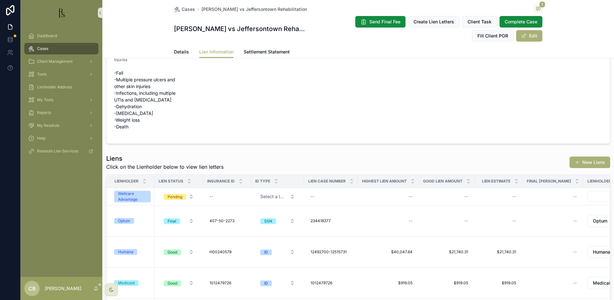
scroll to position [137, 0]
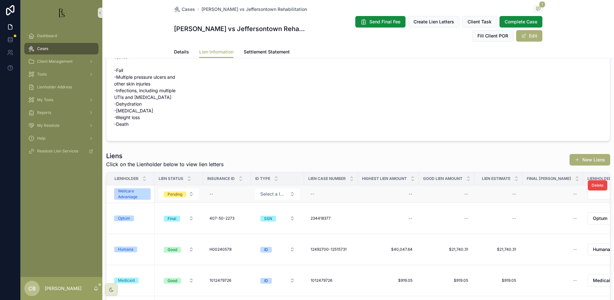
click at [128, 190] on div "Wellcare Advantage" at bounding box center [132, 194] width 29 height 12
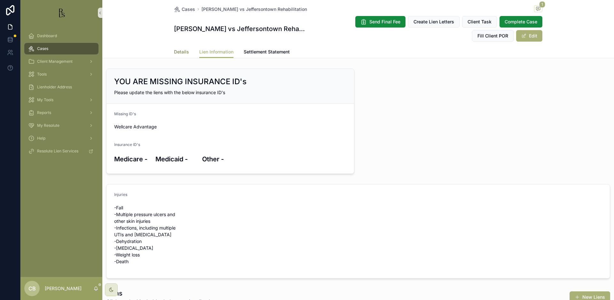
click at [180, 52] on span "Details" at bounding box center [181, 52] width 15 height 6
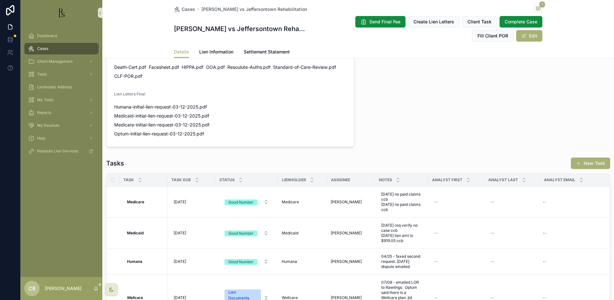
scroll to position [456, 0]
click at [258, 49] on link "Settlement Statement" at bounding box center [267, 52] width 46 height 13
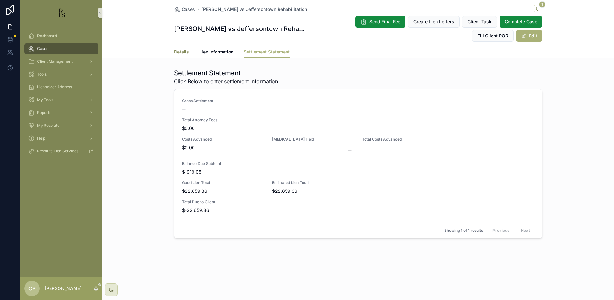
click at [182, 51] on span "Details" at bounding box center [181, 52] width 15 height 6
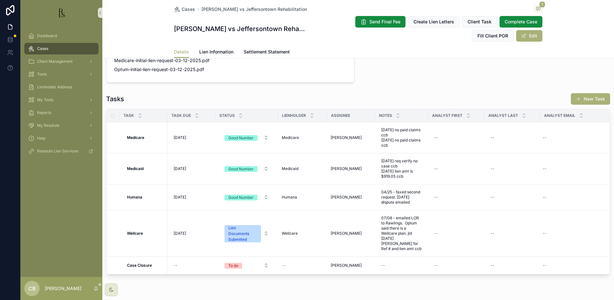
scroll to position [520, 0]
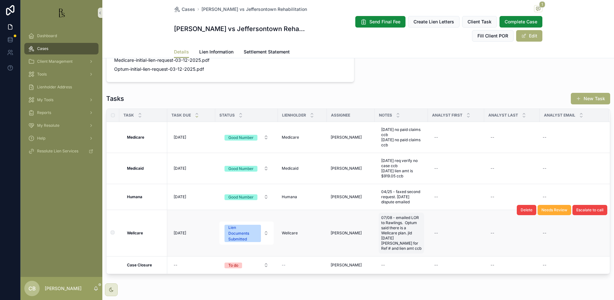
click at [395, 251] on span "07/08 - emailed LOR to Rawlings. Optum said there is a Wellcare plan. jld [DATE…" at bounding box center [401, 233] width 40 height 36
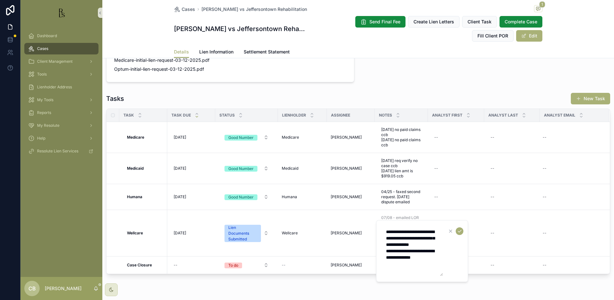
click at [439, 262] on textarea "**********" at bounding box center [412, 251] width 61 height 50
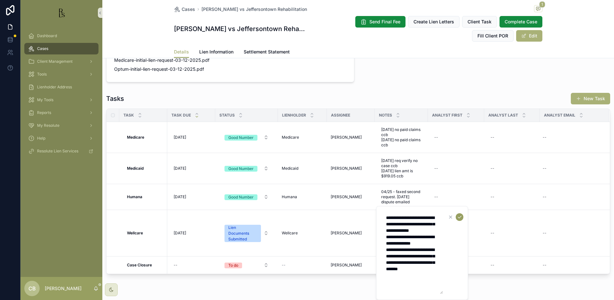
type textarea "**********"
click at [460, 217] on icon "scrollable content" at bounding box center [459, 216] width 5 height 5
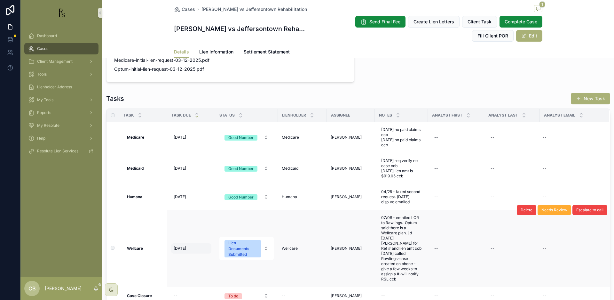
click at [181, 251] on span "[DATE]" at bounding box center [180, 248] width 12 height 5
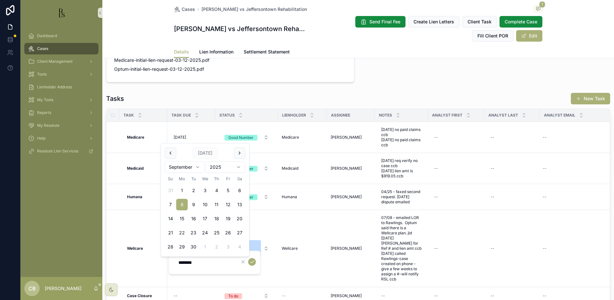
click at [181, 232] on button "22" at bounding box center [182, 233] width 12 height 12
type input "*********"
click at [252, 261] on icon "scrollable content" at bounding box center [252, 261] width 5 height 5
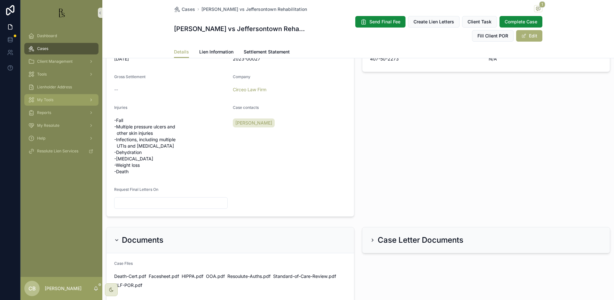
scroll to position [245, 0]
click at [44, 73] on span "Tools" at bounding box center [42, 74] width 10 height 5
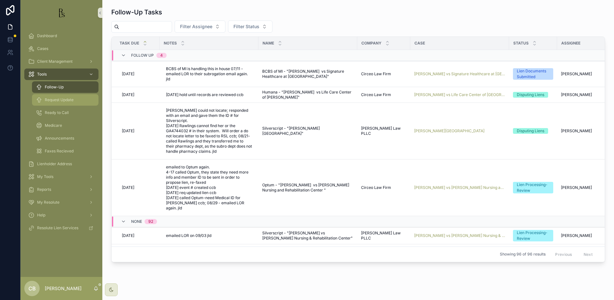
click at [61, 99] on span "Request Update" at bounding box center [59, 99] width 29 height 5
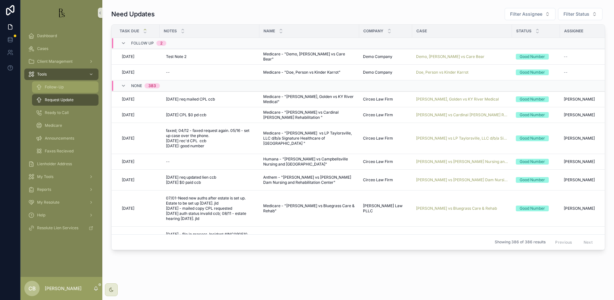
click at [59, 87] on span "Follow-Up" at bounding box center [54, 86] width 19 height 5
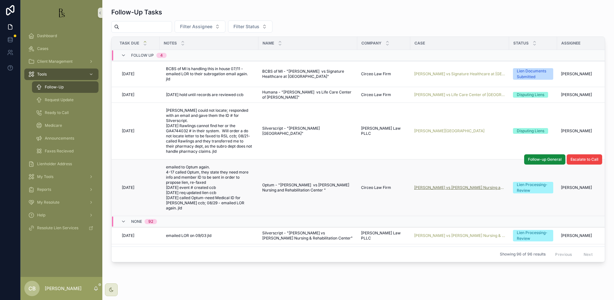
click at [459, 185] on span "[PERSON_NAME] vs [PERSON_NAME] Nursing and Rehabilitation Center" at bounding box center [459, 187] width 91 height 5
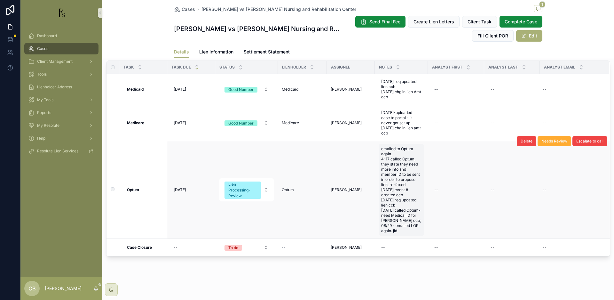
scroll to position [527, 0]
click at [180, 188] on span "[DATE]" at bounding box center [180, 189] width 12 height 5
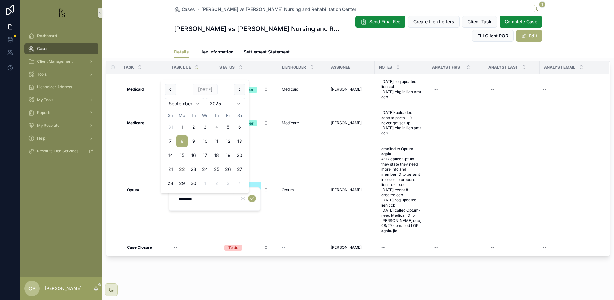
click at [181, 168] on button "22" at bounding box center [182, 170] width 12 height 12
type input "*********"
click at [253, 199] on icon "scrollable content" at bounding box center [252, 198] width 5 height 5
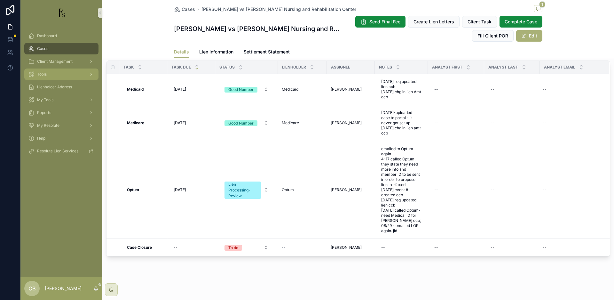
click at [44, 73] on span "Tools" at bounding box center [42, 74] width 10 height 5
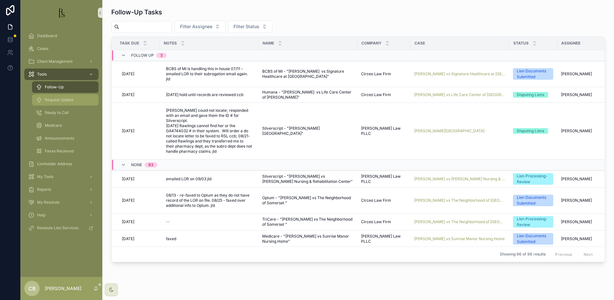
click at [68, 100] on span "Request Update" at bounding box center [59, 99] width 29 height 5
